Goal: Find specific page/section

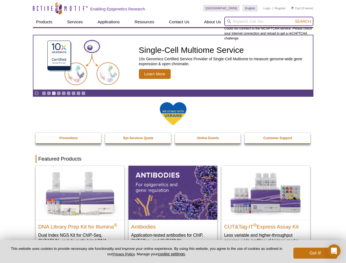
click at [268, 21] on input "search" at bounding box center [268, 21] width 89 height 9
click at [302, 21] on span "Search" at bounding box center [302, 21] width 16 height 4
click at [36, 93] on icon "Pause" at bounding box center [37, 93] width 4 height 4
click at [44, 93] on link "Go to slide 1" at bounding box center [44, 93] width 4 height 4
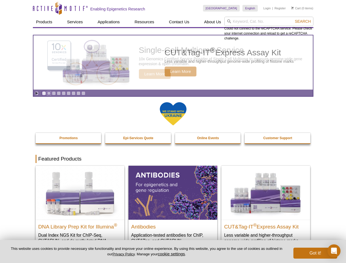
click at [49, 93] on link "Go to slide 2" at bounding box center [49, 93] width 4 height 4
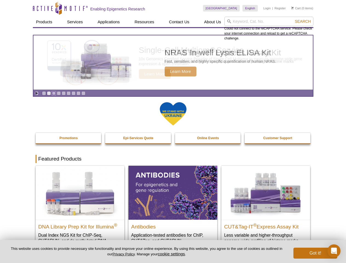
click at [54, 93] on link "Go to slide 3" at bounding box center [54, 93] width 4 height 4
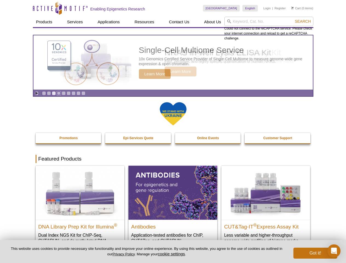
click at [59, 93] on link "Go to slide 4" at bounding box center [59, 93] width 4 height 4
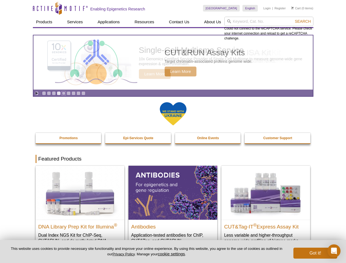
click at [63, 93] on link "Go to slide 5" at bounding box center [64, 93] width 4 height 4
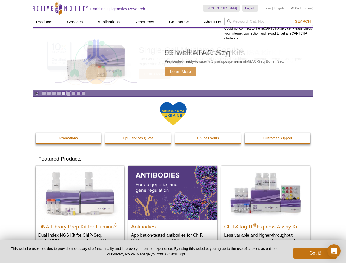
click at [68, 93] on link "Go to slide 6" at bounding box center [68, 93] width 4 height 4
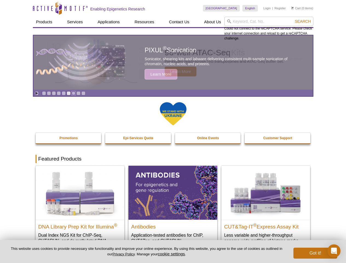
click at [73, 93] on link "Go to slide 7" at bounding box center [73, 93] width 4 height 4
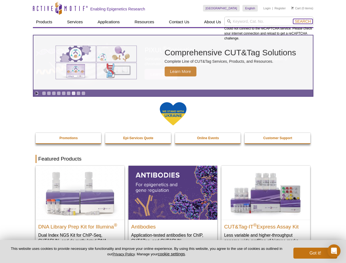
click at [302, 21] on span "Search" at bounding box center [302, 21] width 16 height 4
